Goal: Navigation & Orientation: Find specific page/section

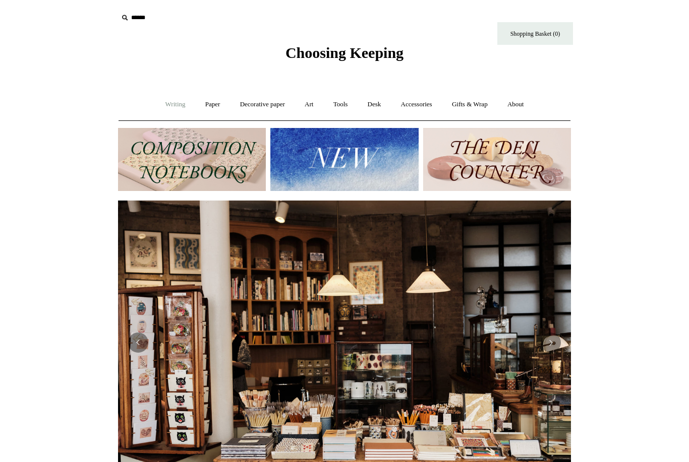
click at [166, 100] on link "Writing +" at bounding box center [175, 104] width 38 height 27
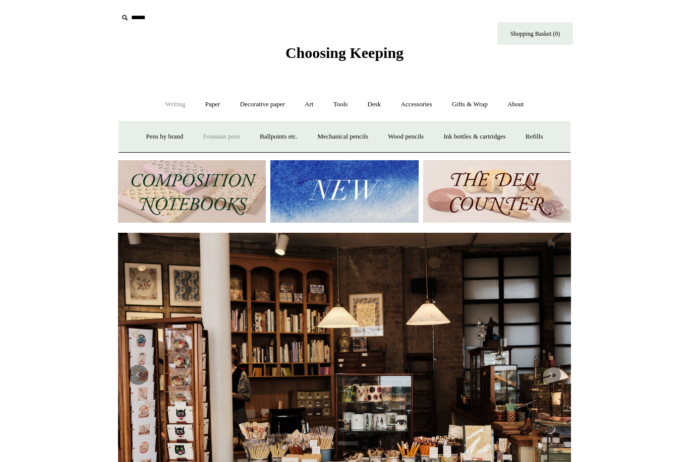
click at [225, 139] on link "Fountain pens +" at bounding box center [221, 137] width 55 height 27
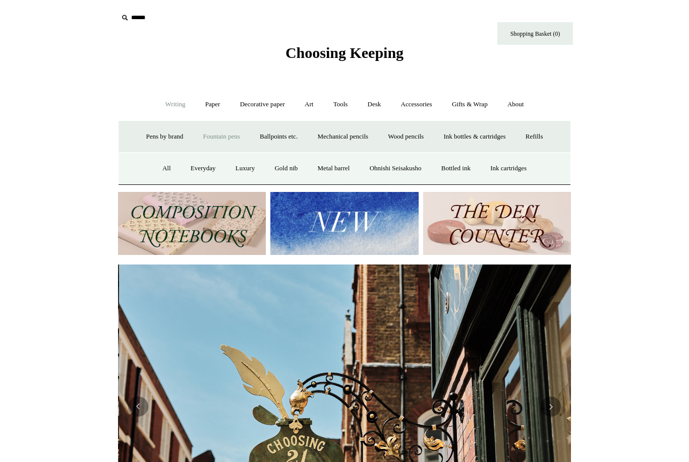
scroll to position [0, 453]
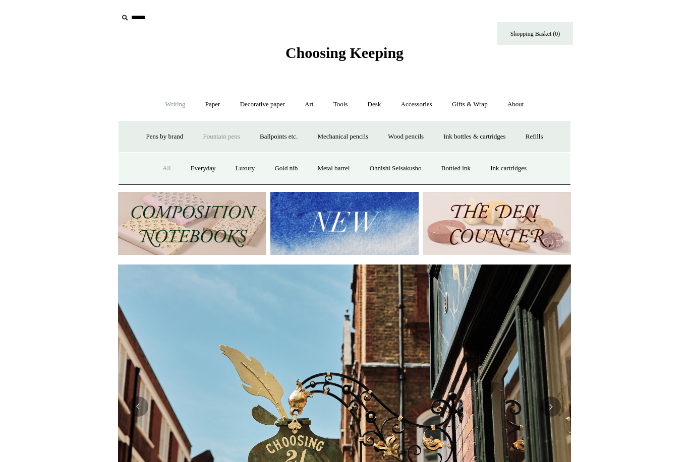
click at [153, 163] on link "All" at bounding box center [166, 168] width 27 height 27
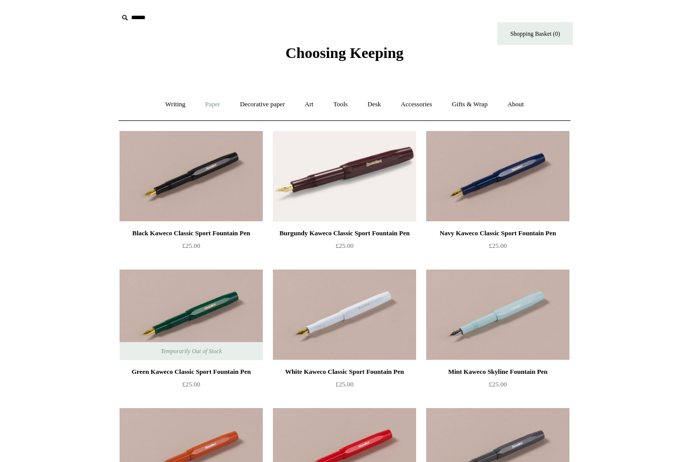
click at [209, 101] on link "Paper +" at bounding box center [212, 104] width 33 height 27
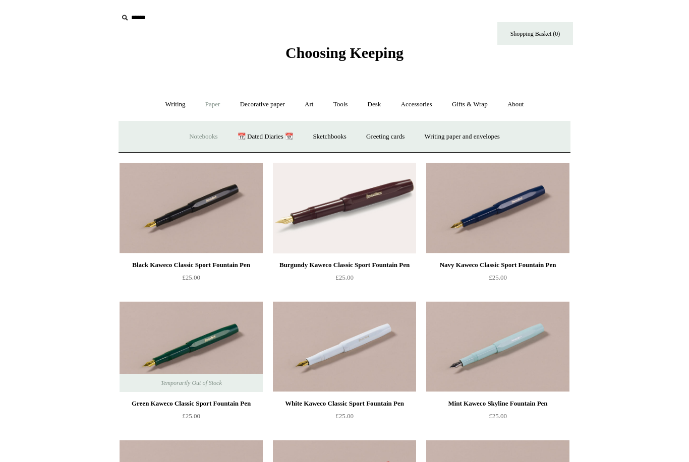
click at [204, 134] on link "Notebooks +" at bounding box center [203, 137] width 46 height 27
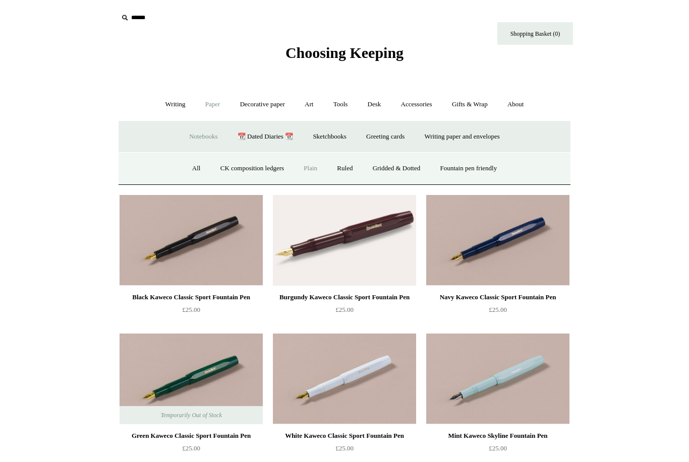
click at [310, 169] on link "Plain" at bounding box center [310, 168] width 32 height 27
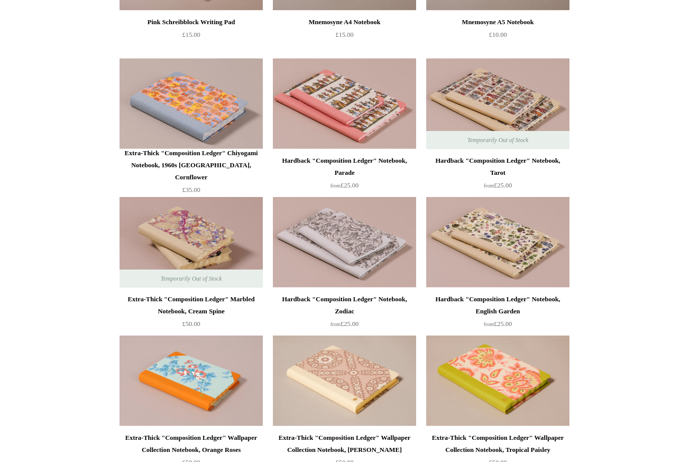
scroll to position [2013, 0]
